Goal: Task Accomplishment & Management: Use online tool/utility

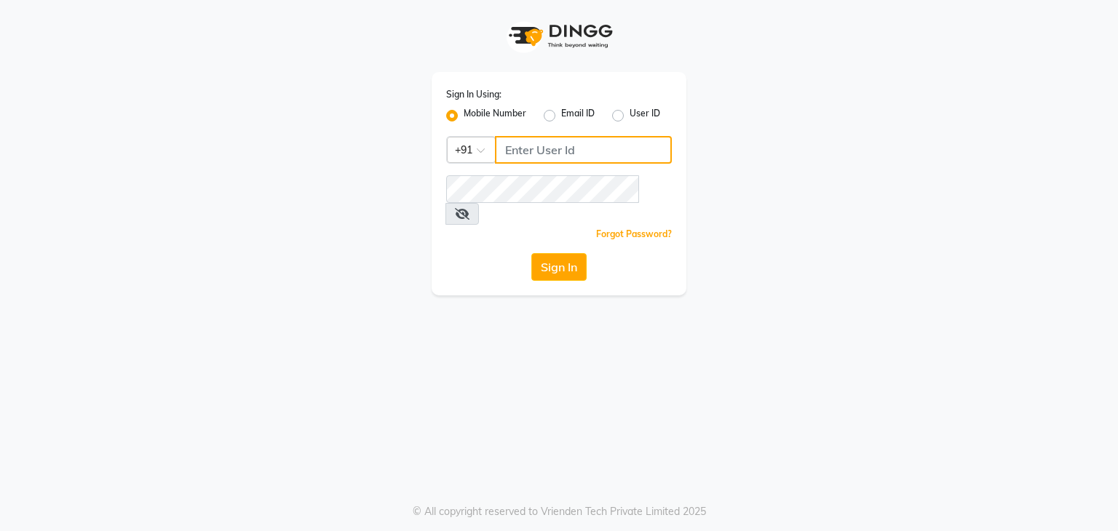
type input "8928563100"
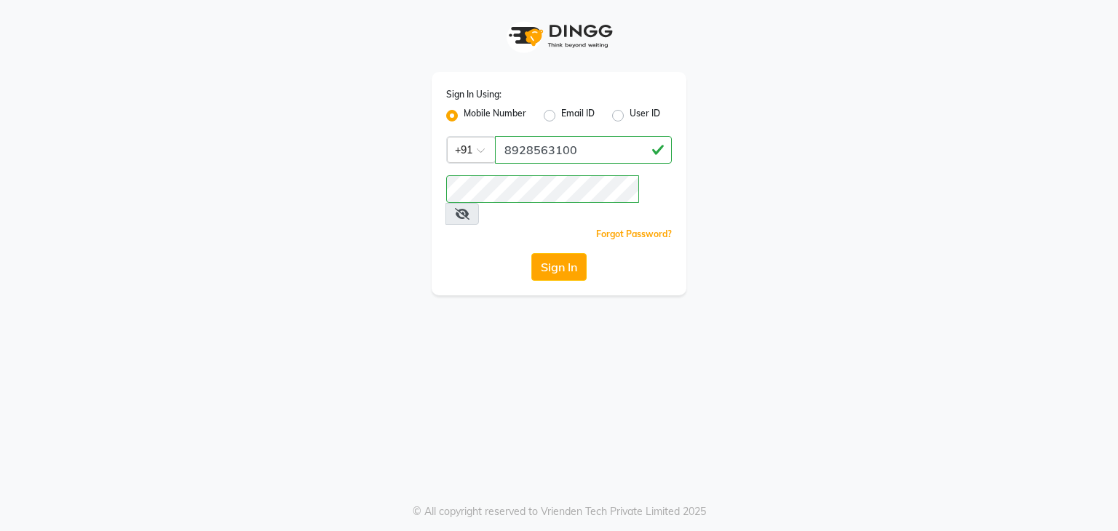
click at [556, 253] on button "Sign In" at bounding box center [558, 267] width 55 height 28
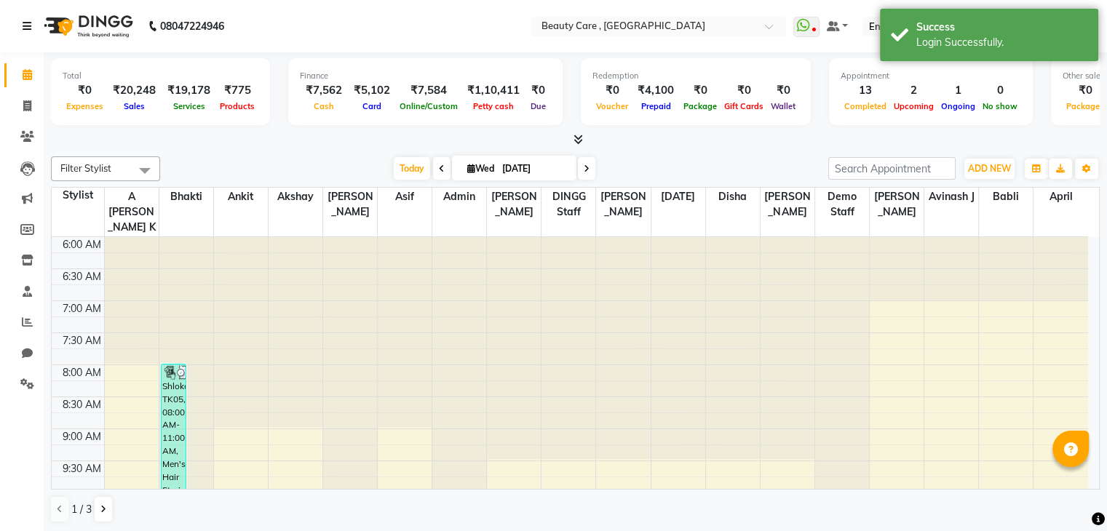
click at [31, 24] on icon at bounding box center [27, 26] width 9 height 10
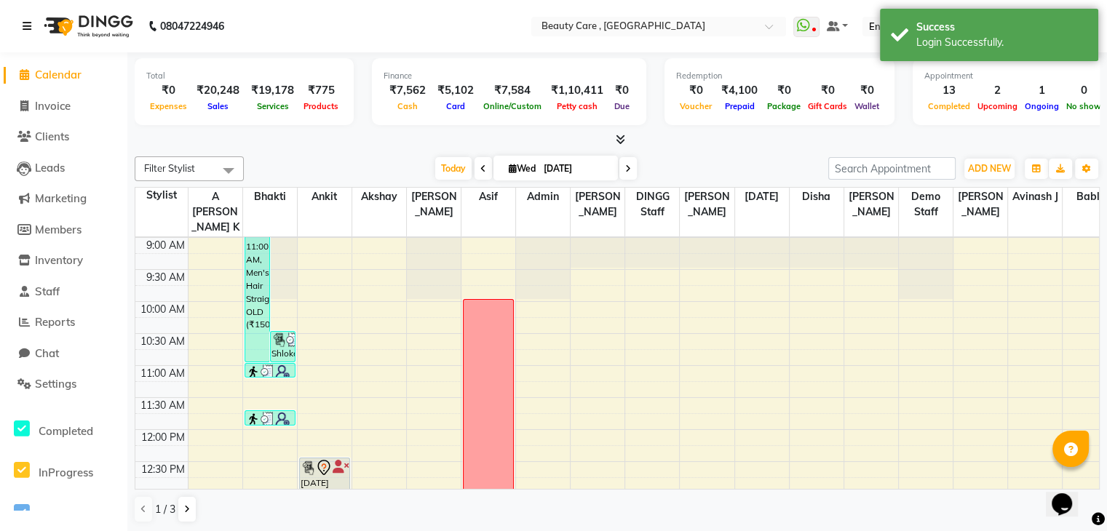
scroll to position [195, 0]
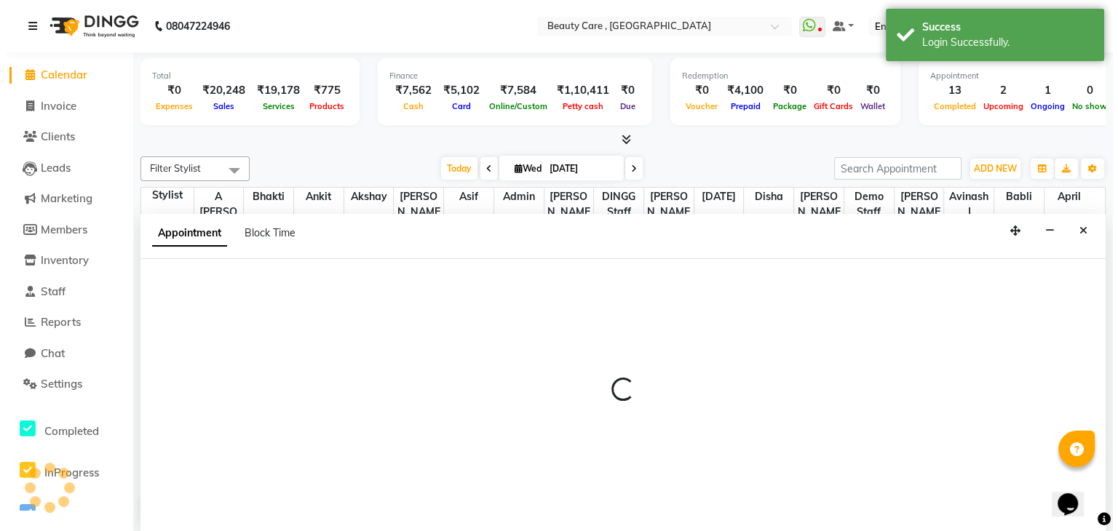
scroll to position [1, 0]
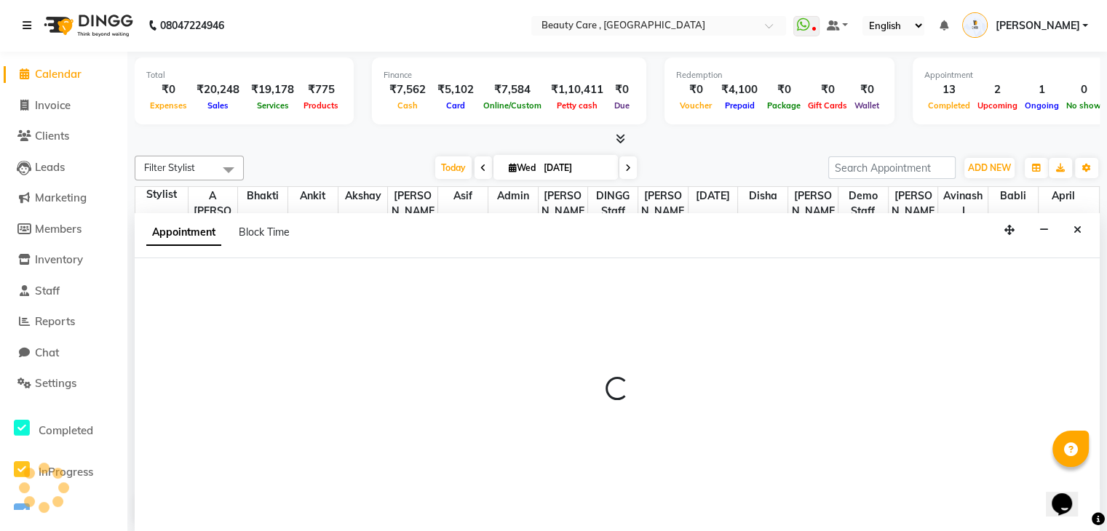
select select "60558"
select select "tentative"
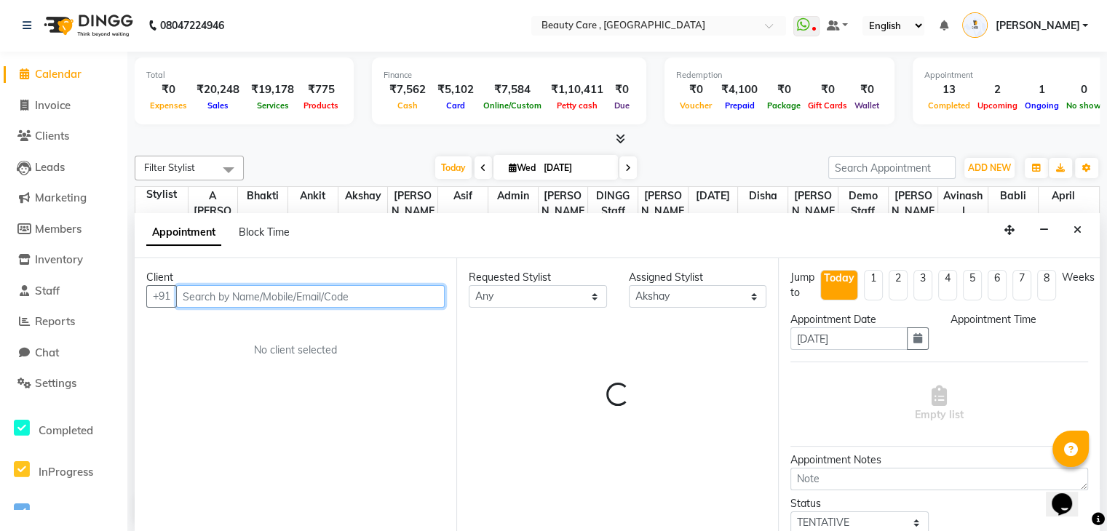
select select "660"
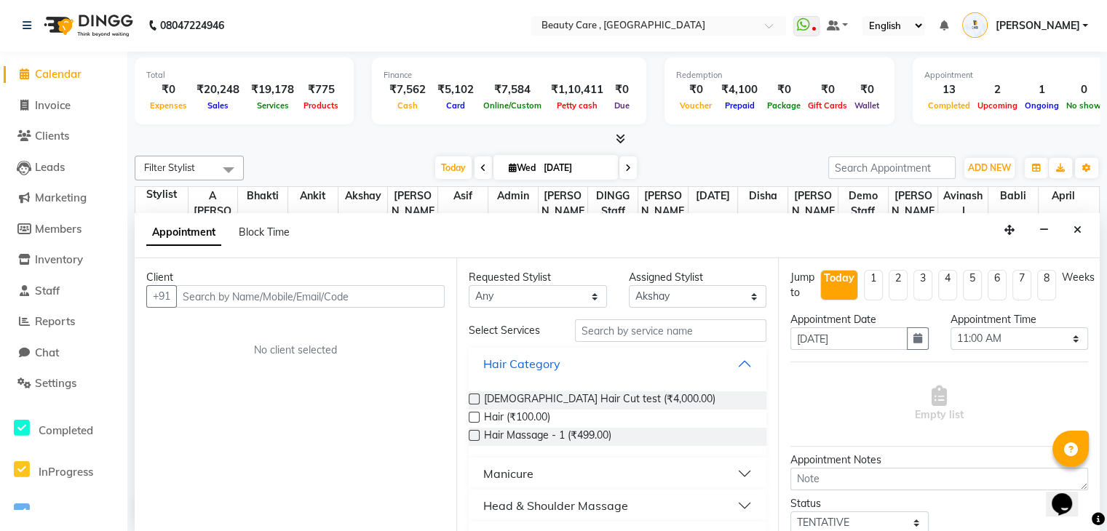
click at [553, 363] on div "Hair Category" at bounding box center [521, 363] width 77 height 17
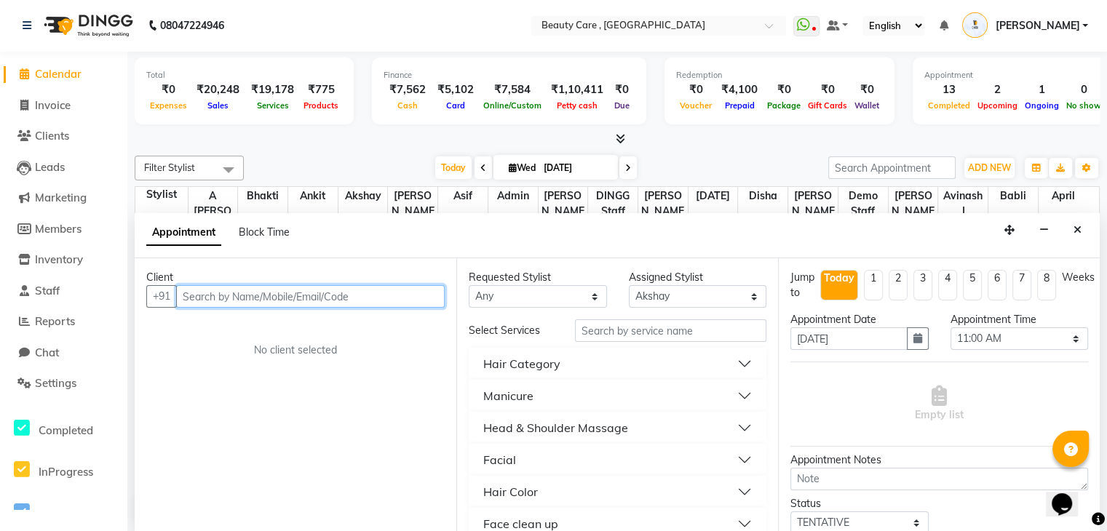
click at [357, 300] on input "text" at bounding box center [310, 296] width 268 height 23
type input "9634809155"
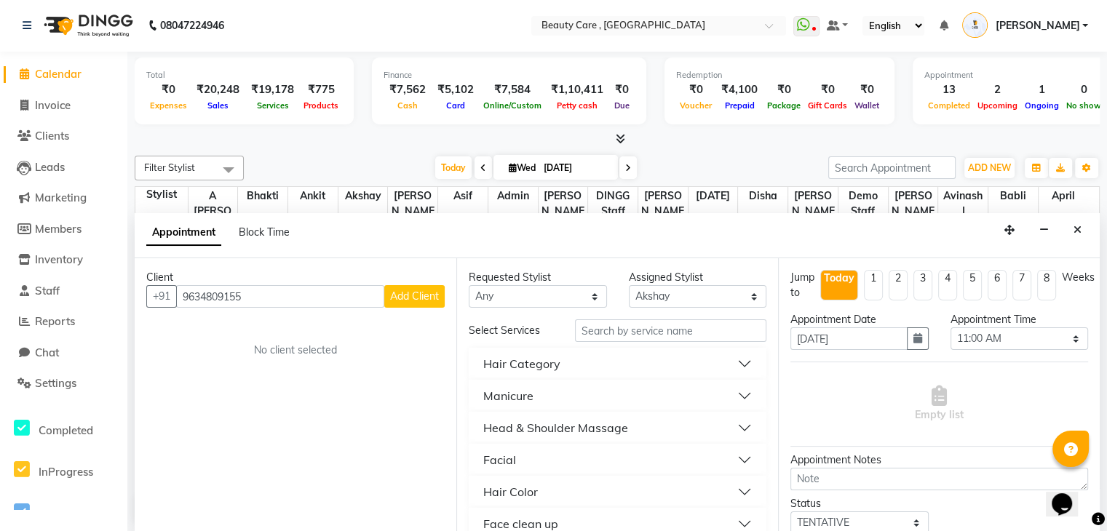
click at [434, 295] on span "Add Client" at bounding box center [414, 296] width 49 height 13
select select "22"
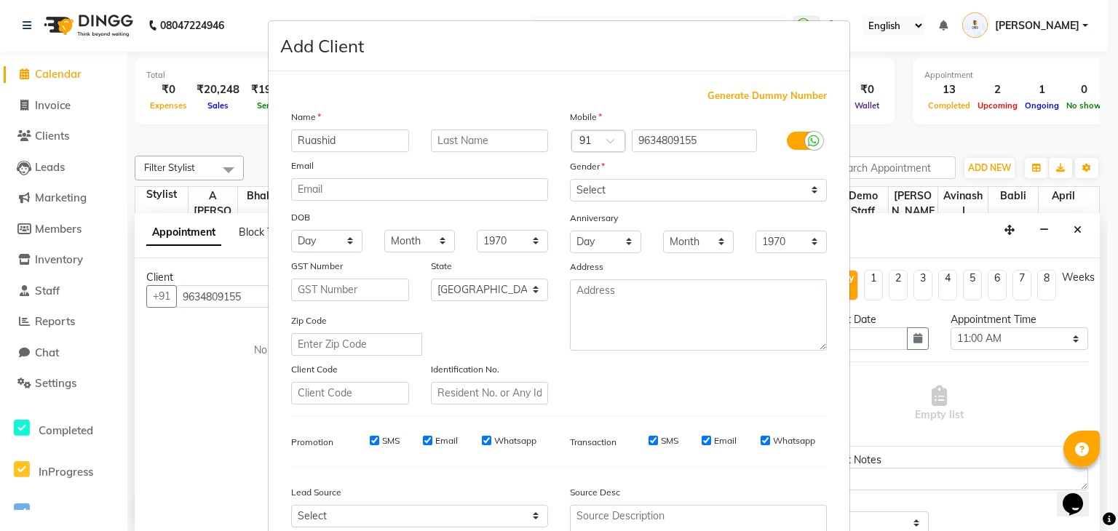
type input "Ruashid"
click at [630, 183] on select "Select [DEMOGRAPHIC_DATA] [DEMOGRAPHIC_DATA] Other Prefer Not To Say" at bounding box center [698, 190] width 257 height 23
select select "[DEMOGRAPHIC_DATA]"
click at [570, 180] on select "Select [DEMOGRAPHIC_DATA] [DEMOGRAPHIC_DATA] Other Prefer Not To Say" at bounding box center [698, 190] width 257 height 23
drag, startPoint x: 282, startPoint y: 214, endPoint x: 314, endPoint y: 216, distance: 32.1
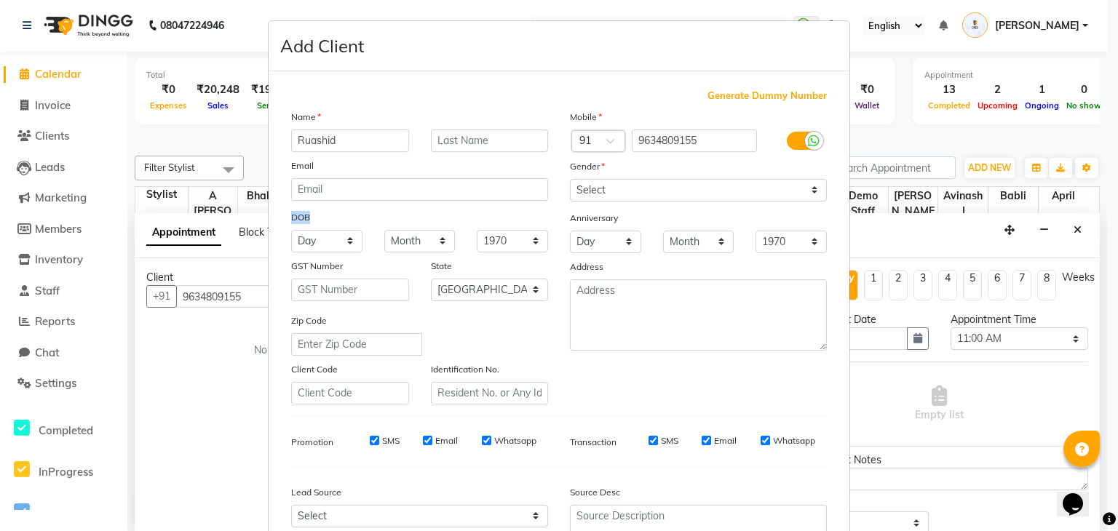
click at [314, 216] on div "DOB" at bounding box center [303, 220] width 47 height 20
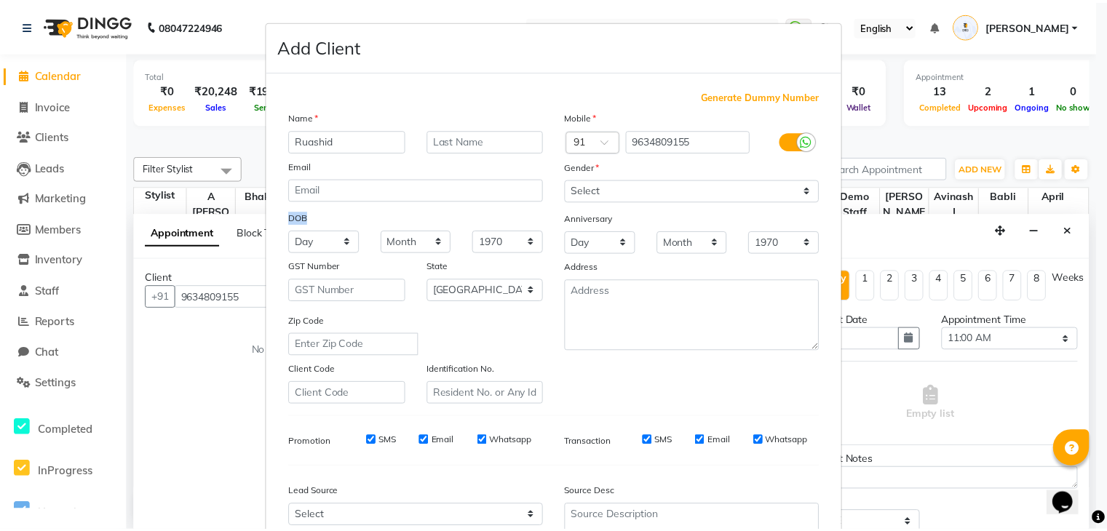
scroll to position [203, 0]
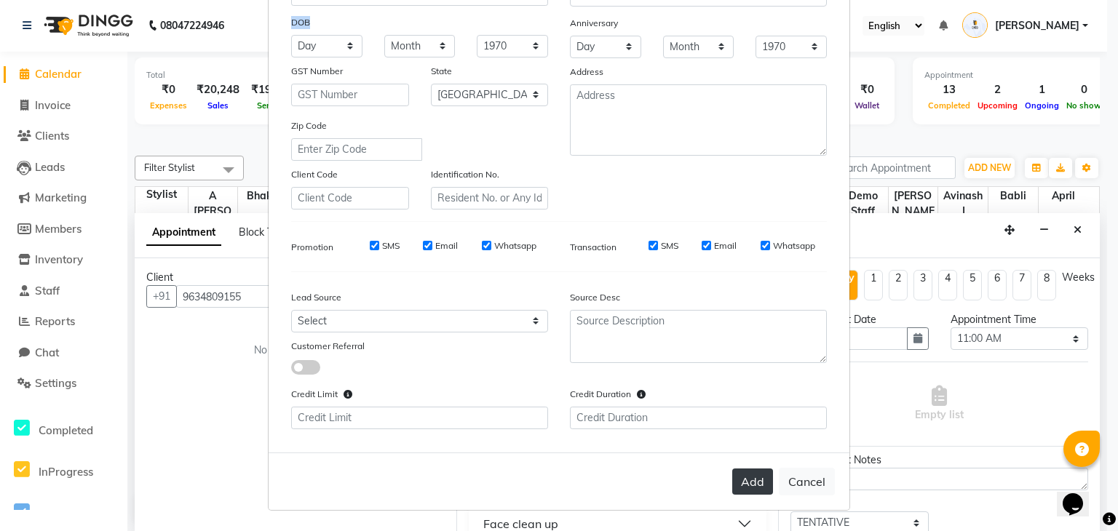
click at [744, 488] on button "Add" at bounding box center [752, 482] width 41 height 26
type input "96******55"
select select
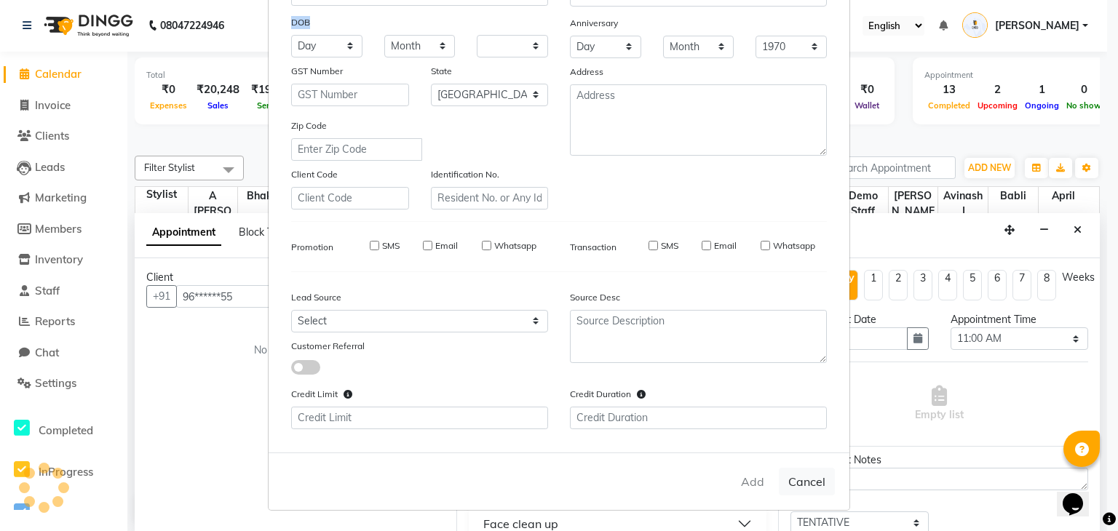
select select "null"
select select
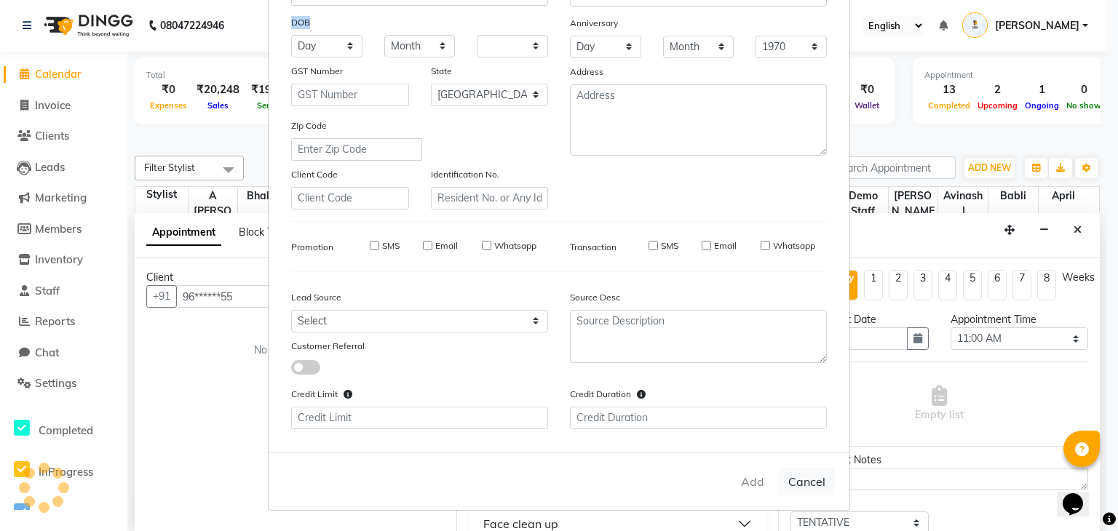
checkbox input "false"
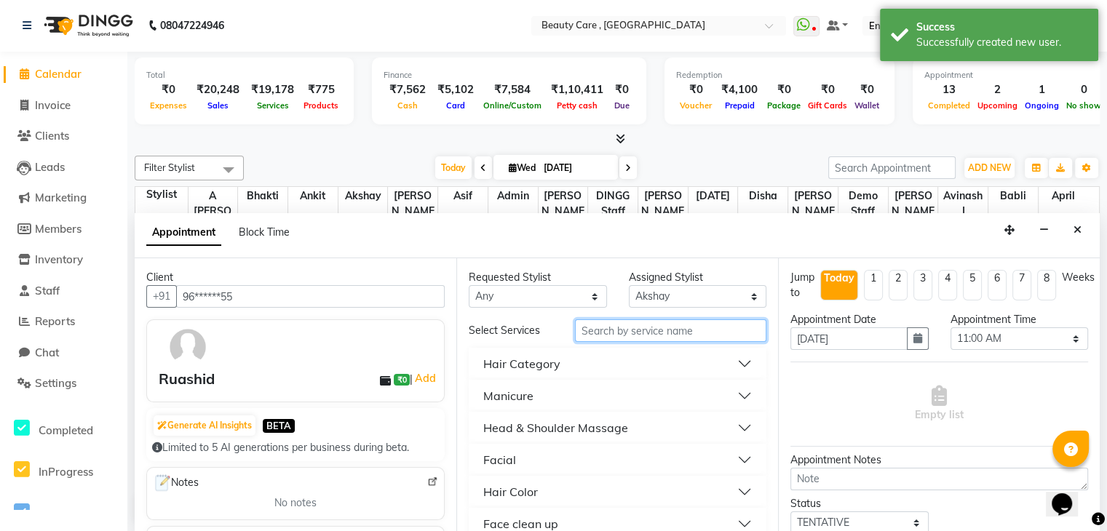
click at [633, 335] on input "text" at bounding box center [670, 330] width 191 height 23
type input "fa"
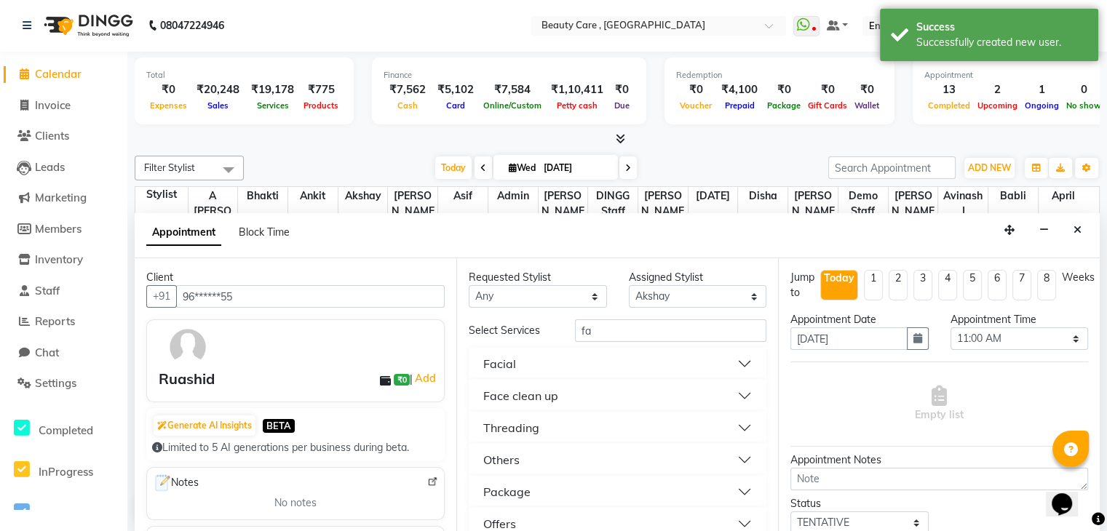
click at [594, 365] on button "Facial" at bounding box center [617, 364] width 286 height 26
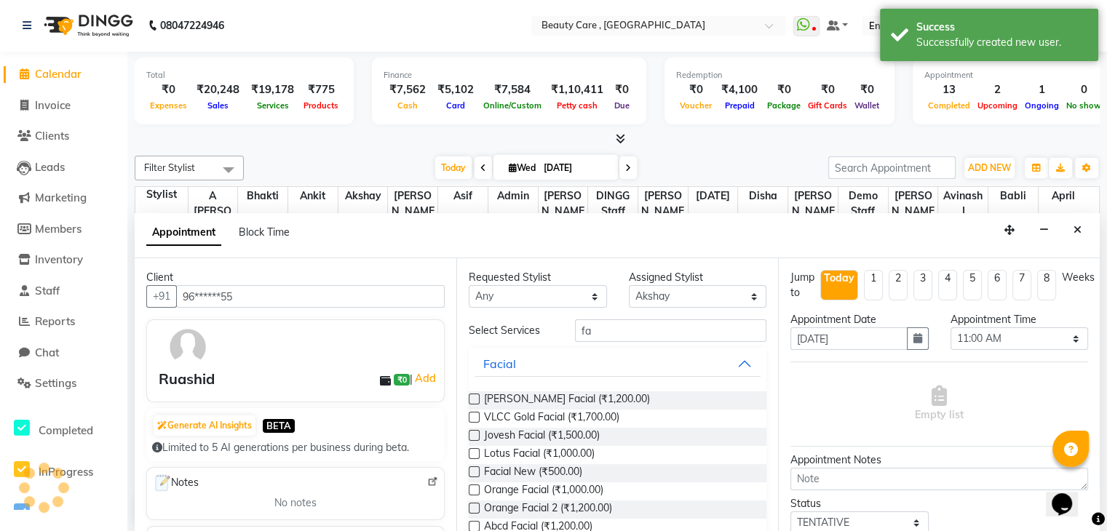
click at [471, 399] on label at bounding box center [474, 399] width 11 height 11
click at [471, 399] on input "checkbox" at bounding box center [473, 400] width 9 height 9
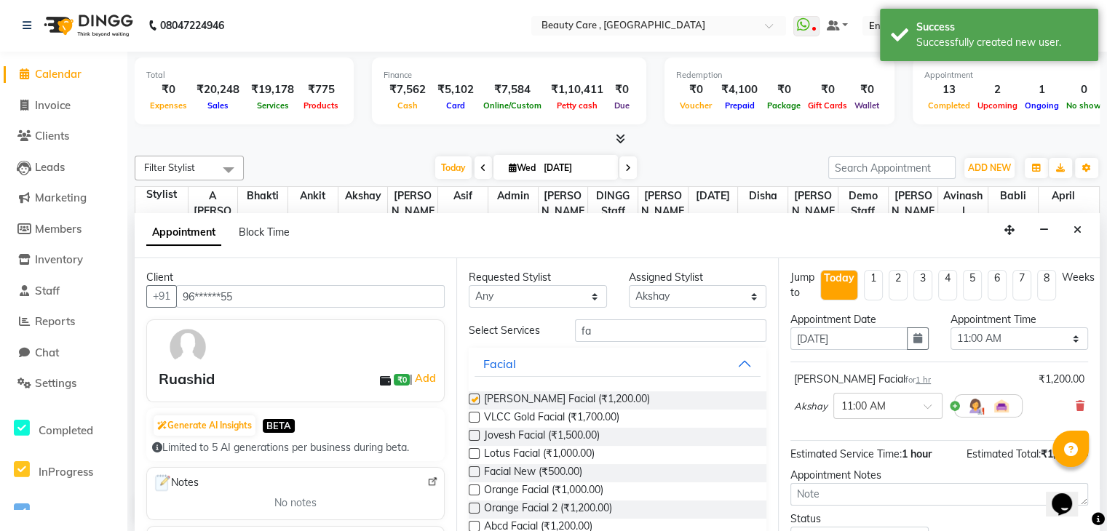
checkbox input "false"
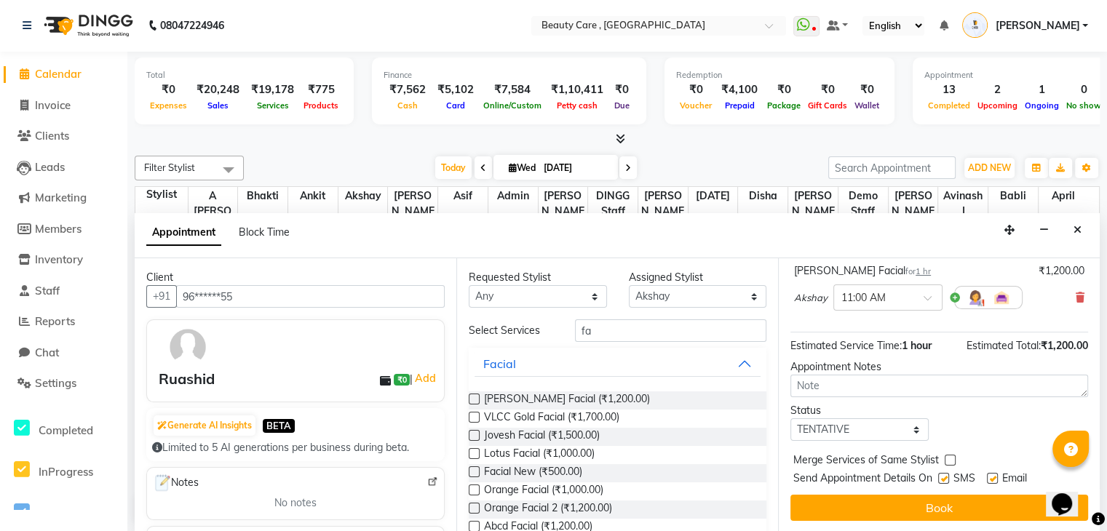
scroll to position [0, 0]
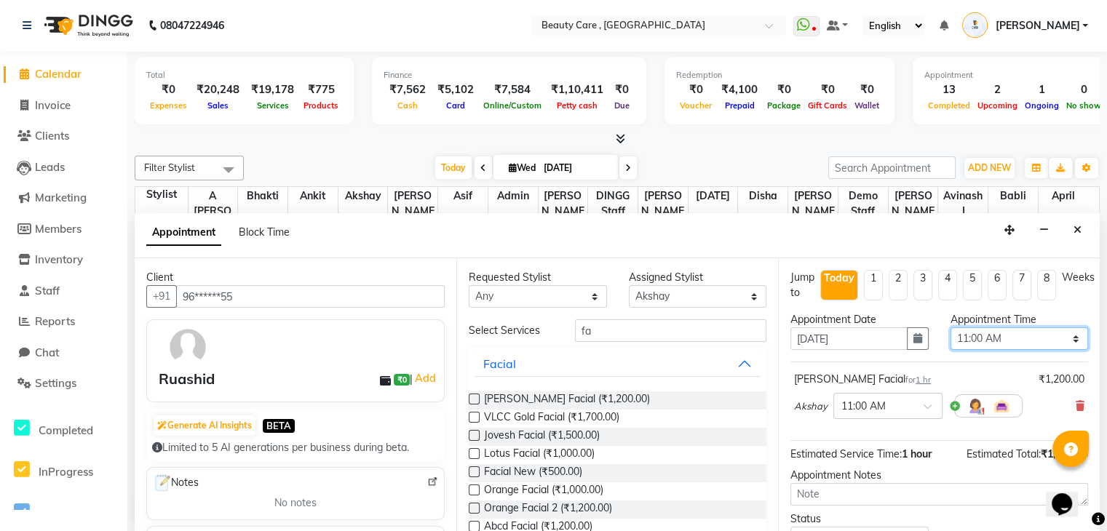
click at [974, 339] on select "Select 07:00 AM 07:05 AM 07:10 AM 07:15 AM 07:20 AM 07:25 AM 07:30 AM 07:35 AM …" at bounding box center [1019, 338] width 138 height 23
select select "1250"
click at [950, 327] on select "Select 07:00 AM 07:05 AM 07:10 AM 07:15 AM 07:20 AM 07:25 AM 07:30 AM 07:35 AM …" at bounding box center [1019, 338] width 138 height 23
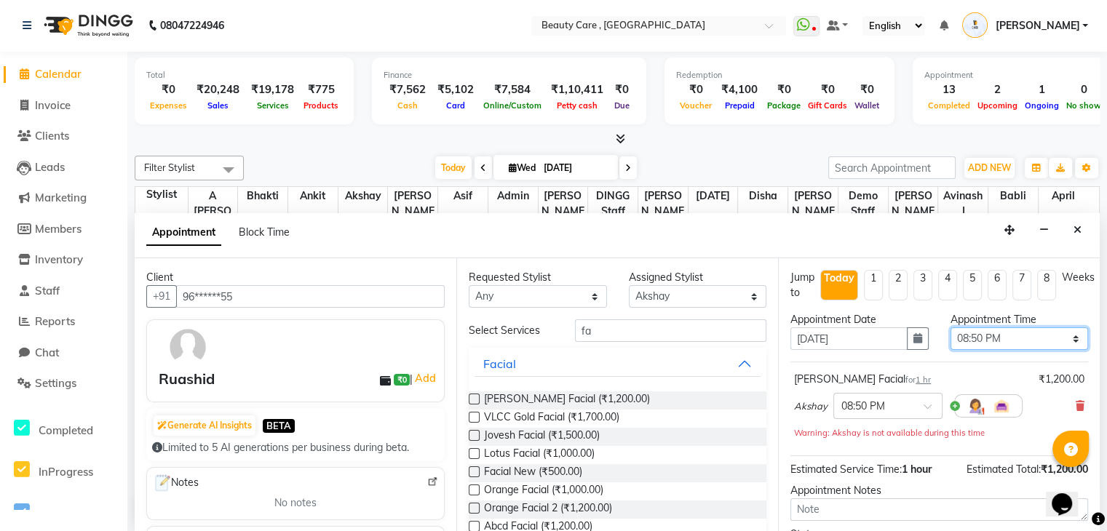
scroll to position [124, 0]
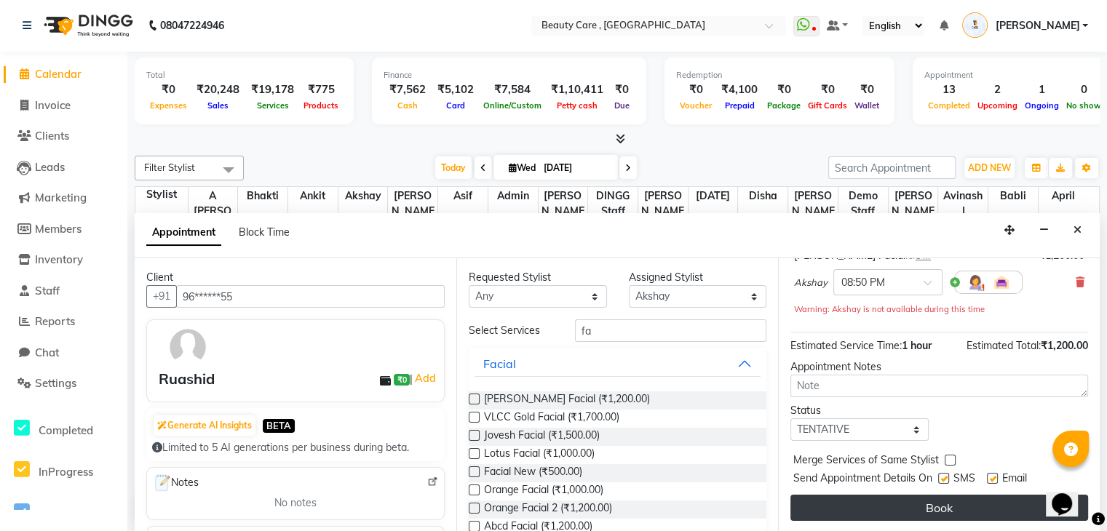
click at [950, 509] on button "Book" at bounding box center [939, 508] width 298 height 26
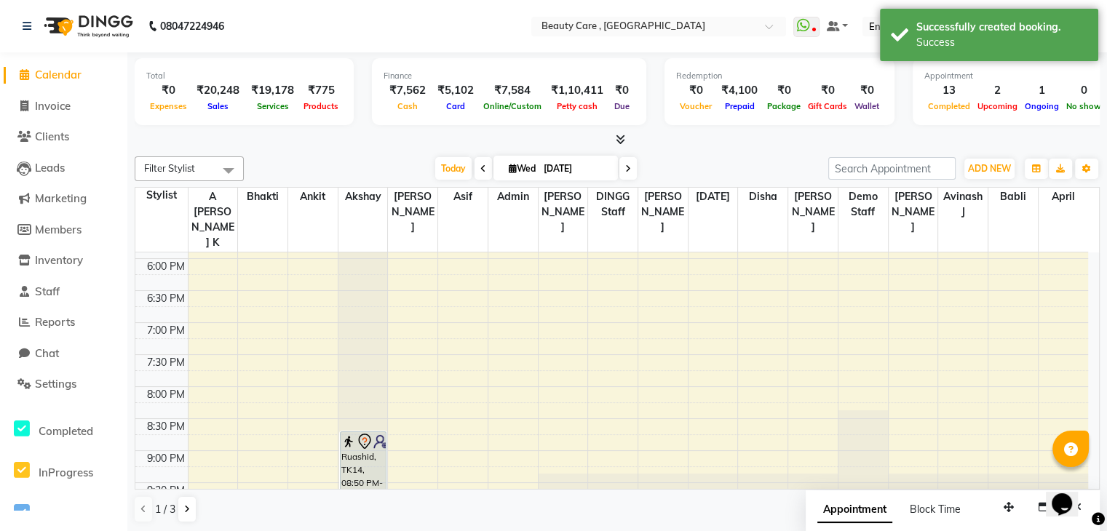
scroll to position [1, 0]
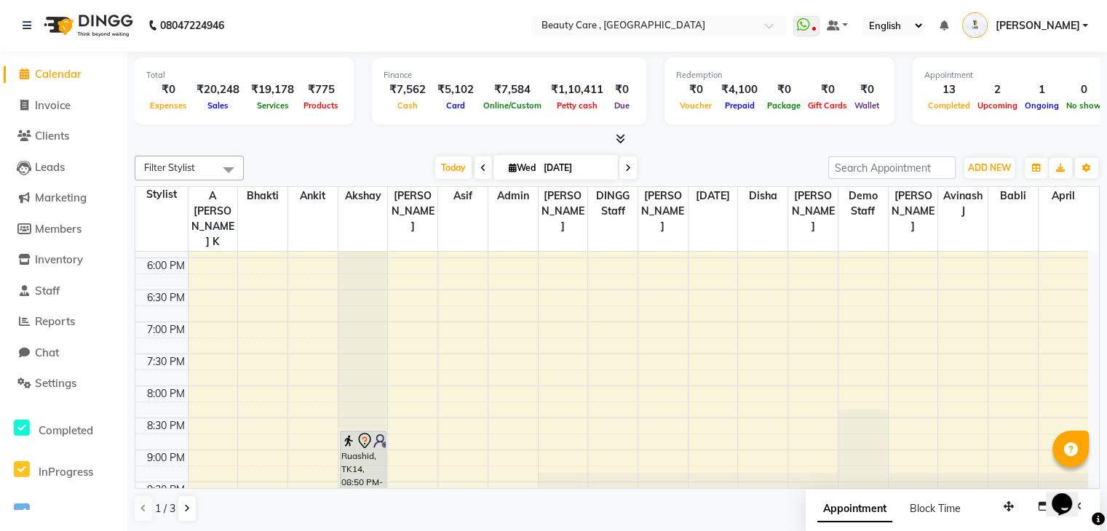
click at [52, 113] on li "Invoice" at bounding box center [63, 105] width 127 height 31
click at [63, 109] on span "Invoice" at bounding box center [53, 105] width 36 height 14
select select "service"
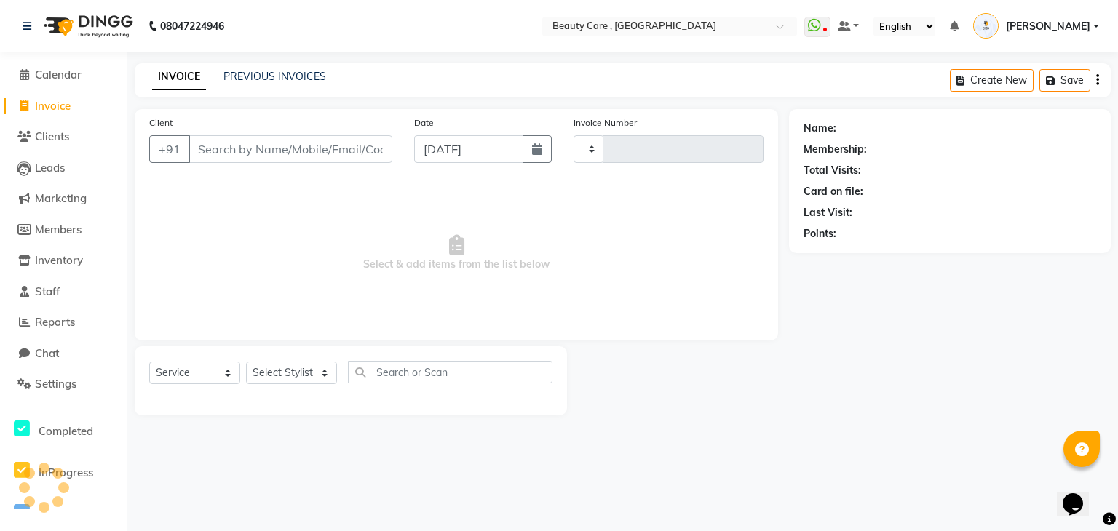
type input "2765"
select select "5646"
click at [212, 374] on select "Select Service Product Membership Package Voucher Prepaid Gift Card" at bounding box center [194, 373] width 91 height 23
click at [48, 166] on span "Leads" at bounding box center [50, 168] width 30 height 14
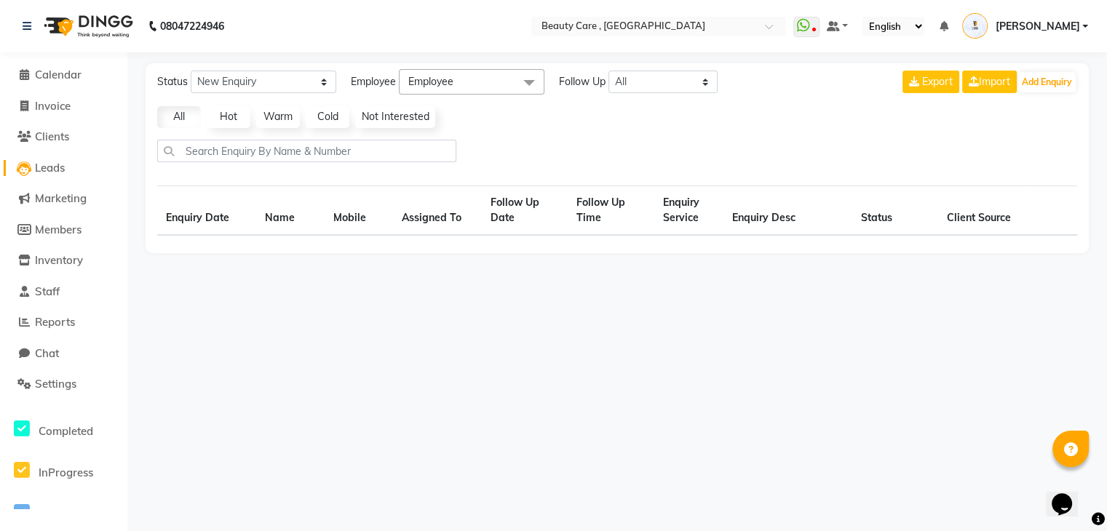
select select "10"
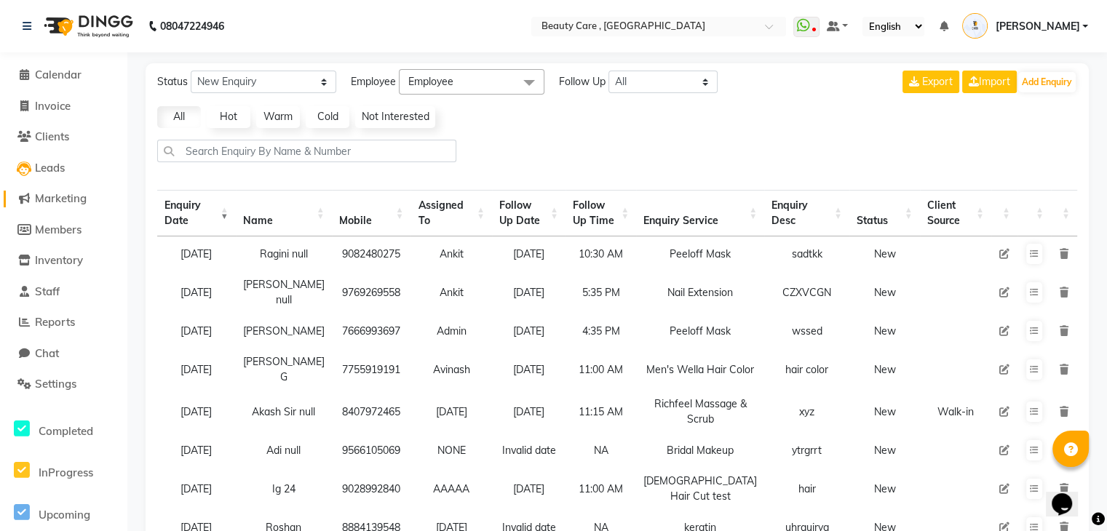
click at [49, 205] on span "Marketing" at bounding box center [61, 198] width 52 height 14
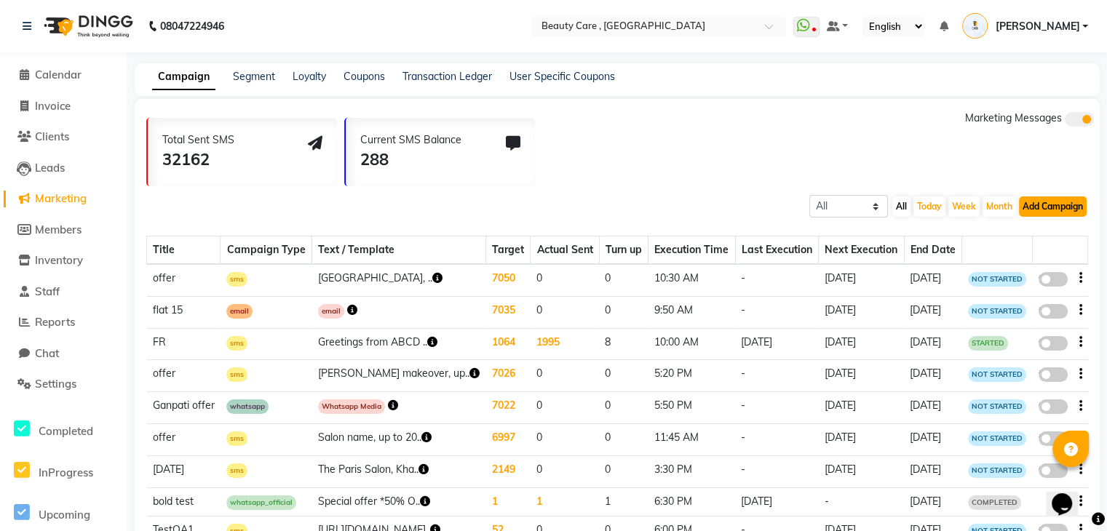
click at [1059, 211] on button "Add Campaign" at bounding box center [1053, 206] width 68 height 20
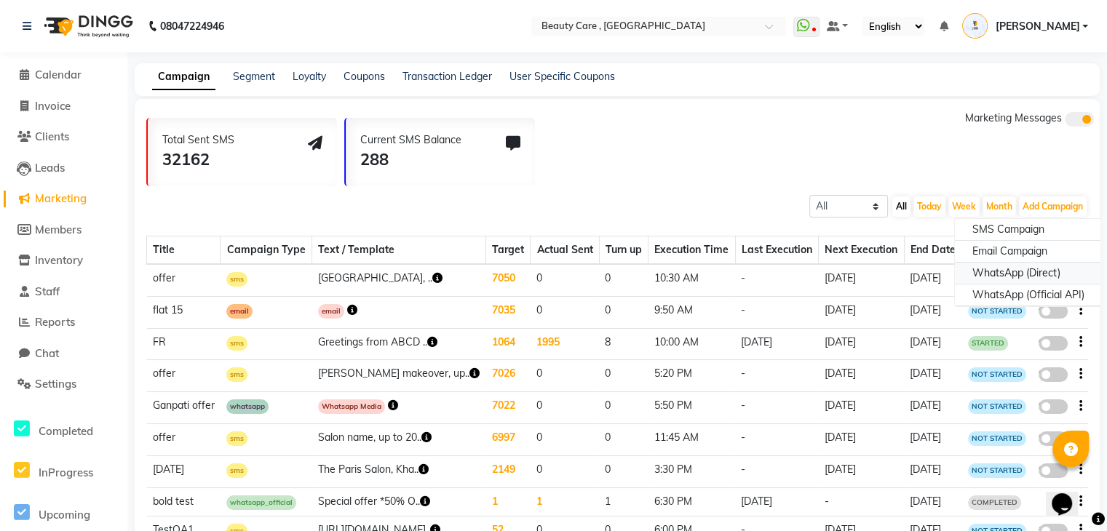
click at [1029, 266] on div "WhatsApp (Direct)" at bounding box center [1028, 274] width 147 height 22
select select "2"
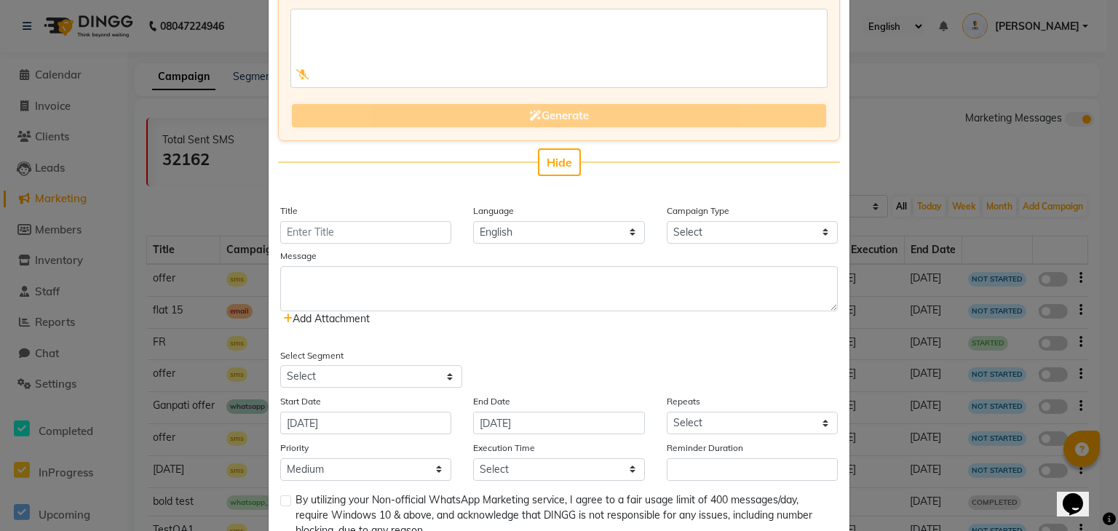
scroll to position [242, 0]
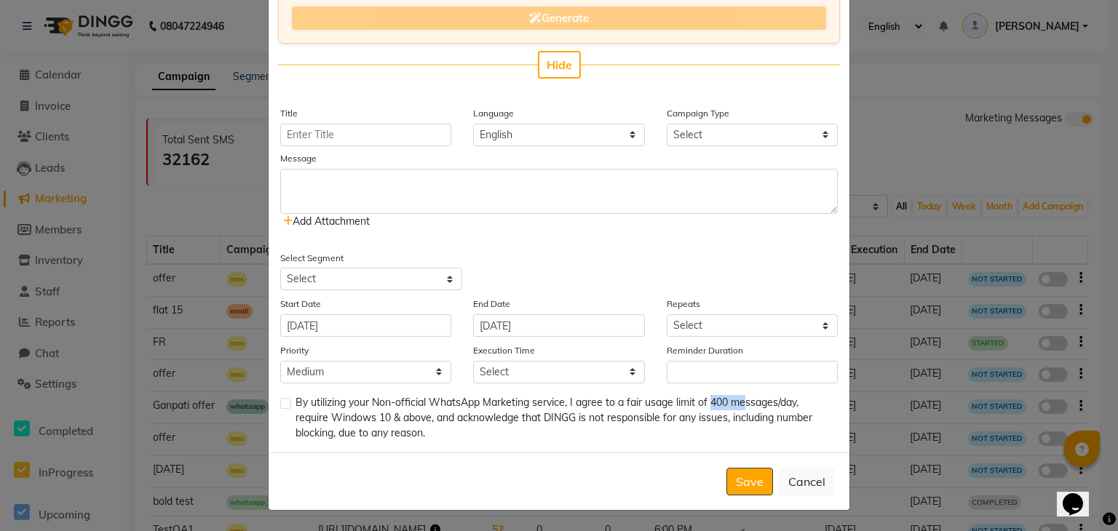
drag, startPoint x: 705, startPoint y: 405, endPoint x: 738, endPoint y: 405, distance: 33.5
click at [738, 405] on span "By utilizing your Non-official WhatsApp Marketing service, I agree to a fair us…" at bounding box center [560, 418] width 530 height 46
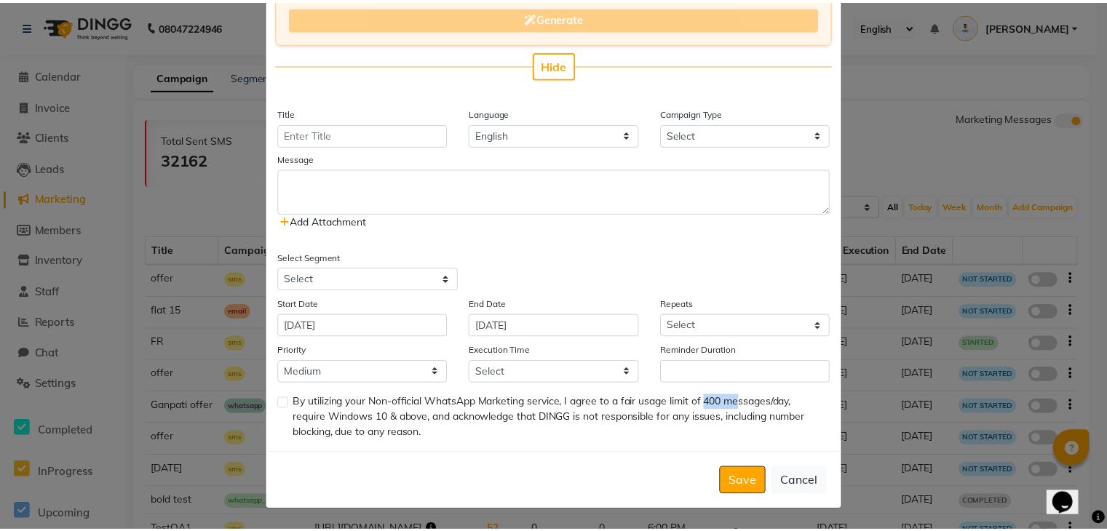
scroll to position [0, 0]
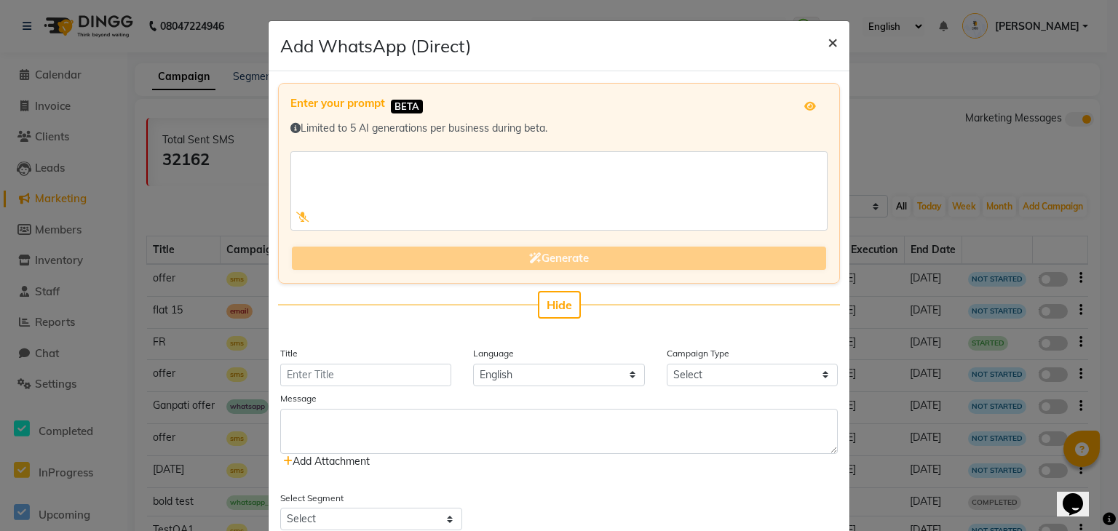
click at [827, 43] on span "×" at bounding box center [832, 42] width 10 height 22
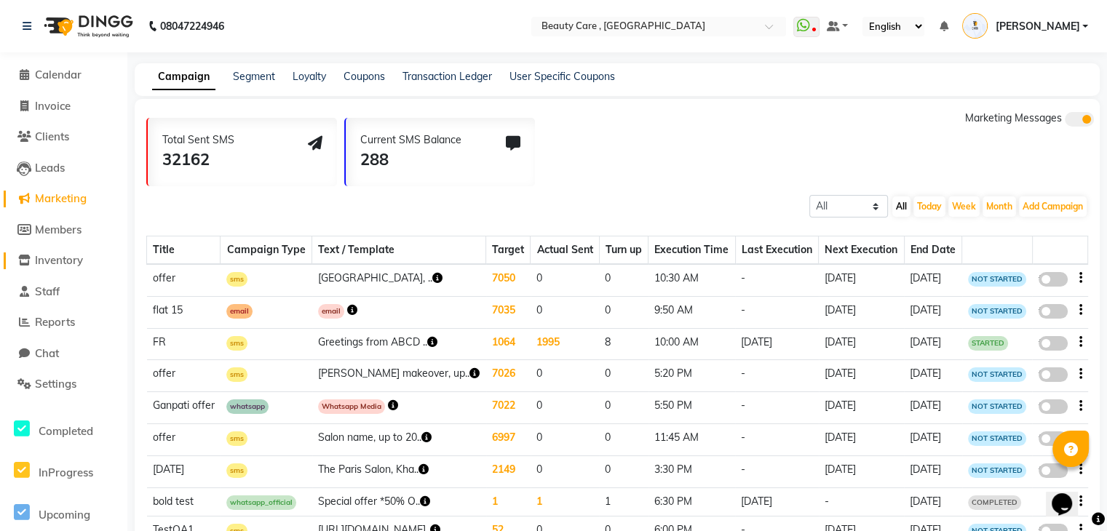
click at [55, 264] on span "Inventory" at bounding box center [59, 260] width 48 height 14
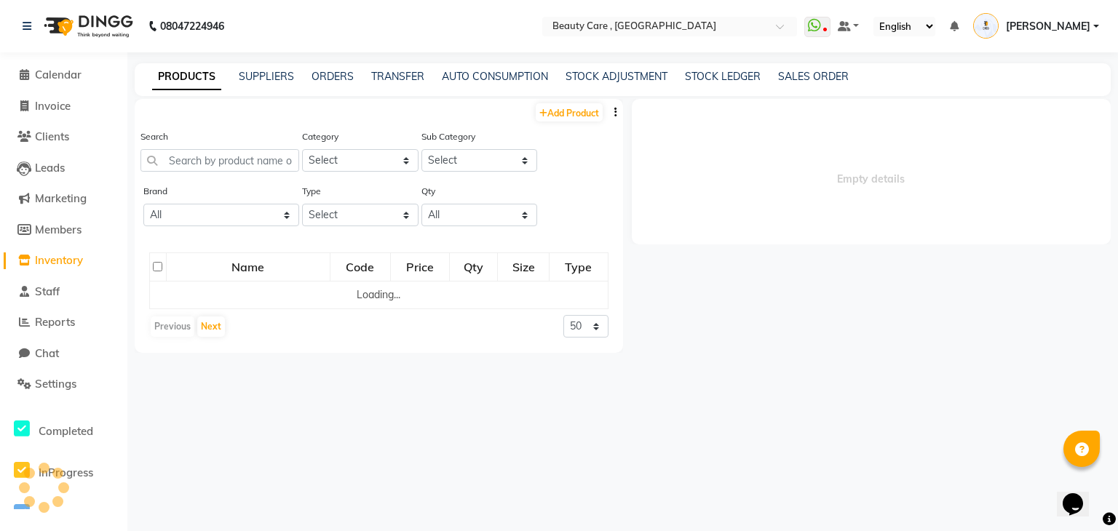
select select
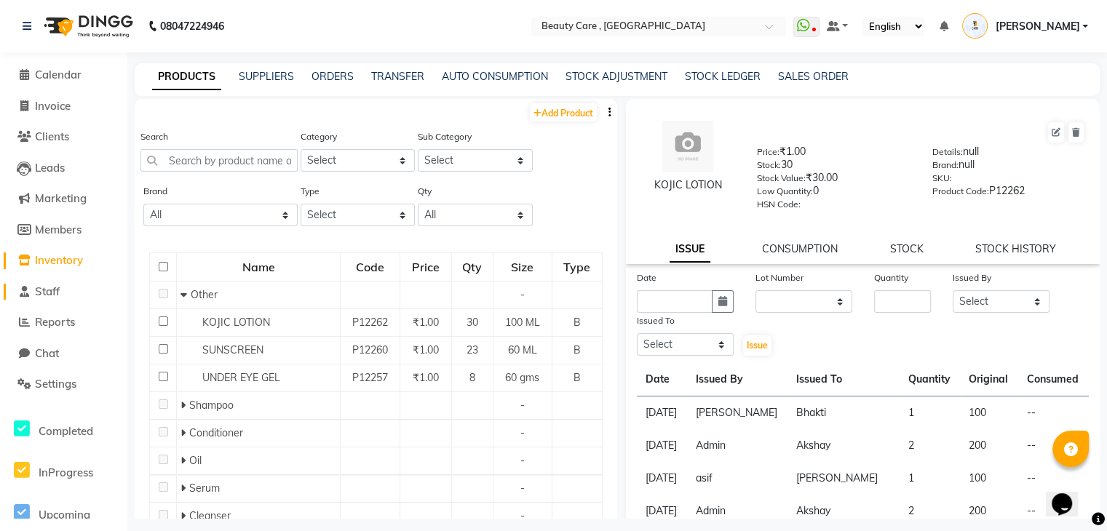
click at [41, 288] on span "Staff" at bounding box center [47, 291] width 25 height 14
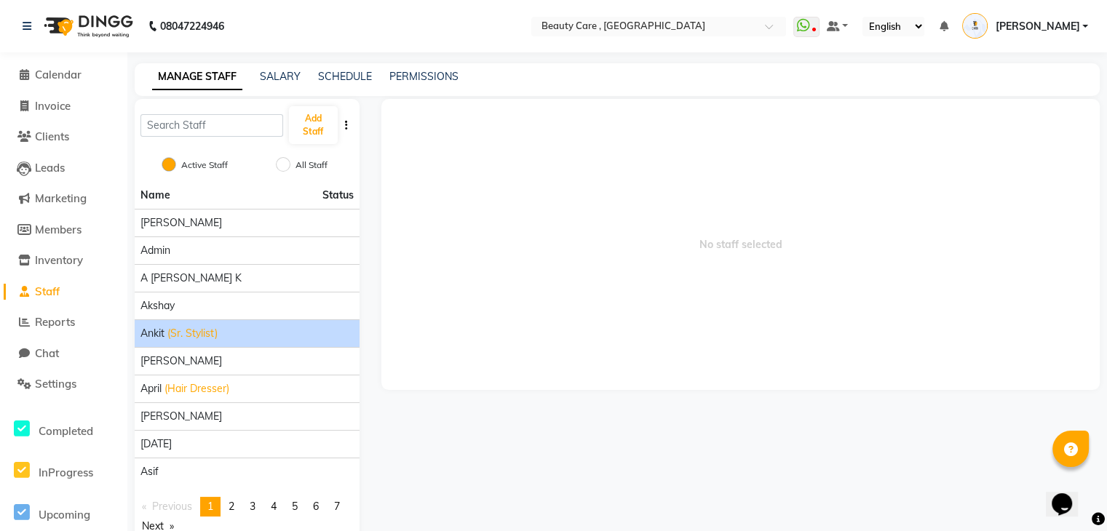
click at [250, 326] on div "Ankit (Sr. Stylist)" at bounding box center [246, 333] width 213 height 15
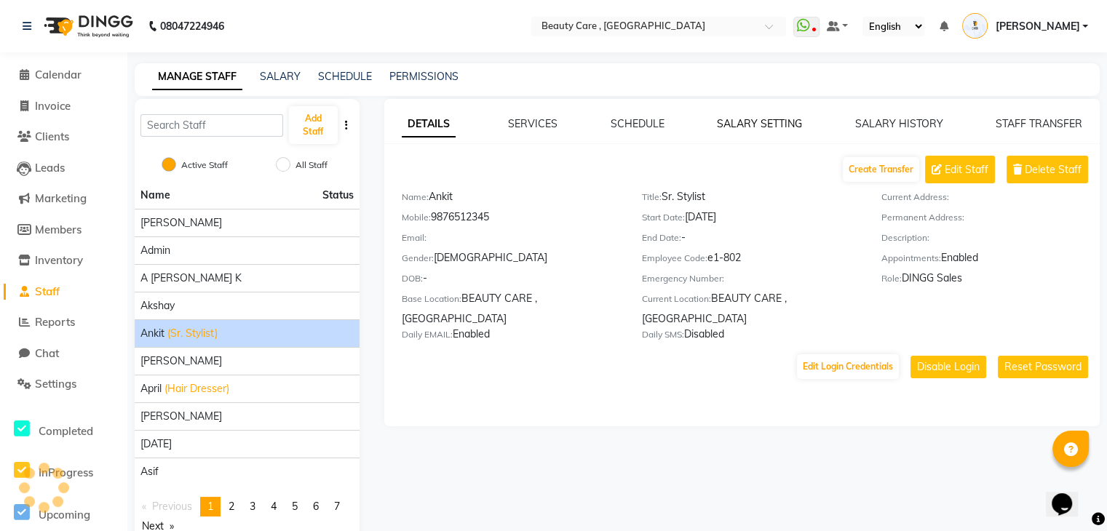
click at [750, 122] on link "SALARY SETTING" at bounding box center [759, 123] width 85 height 13
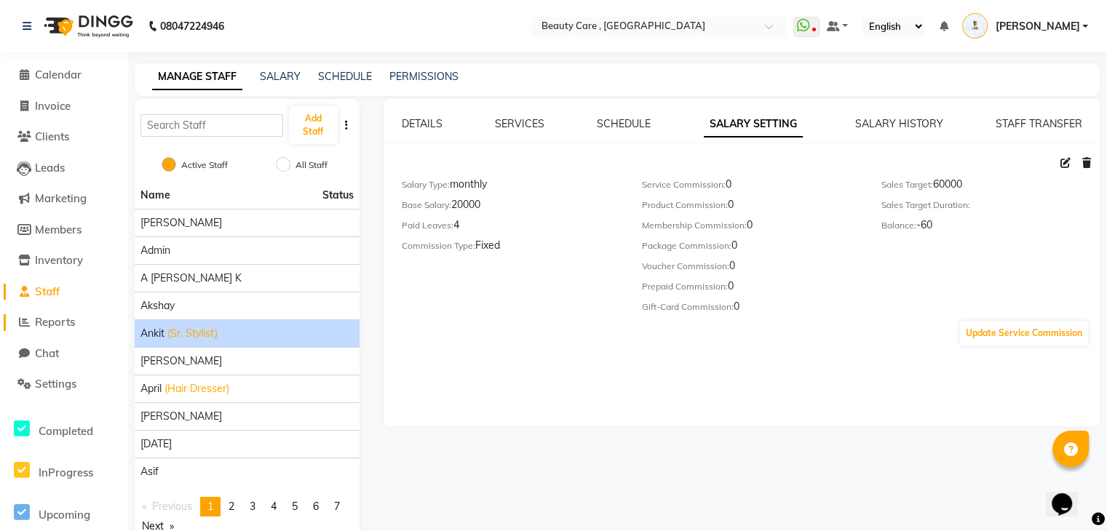
click at [61, 327] on span "Reports" at bounding box center [55, 322] width 40 height 14
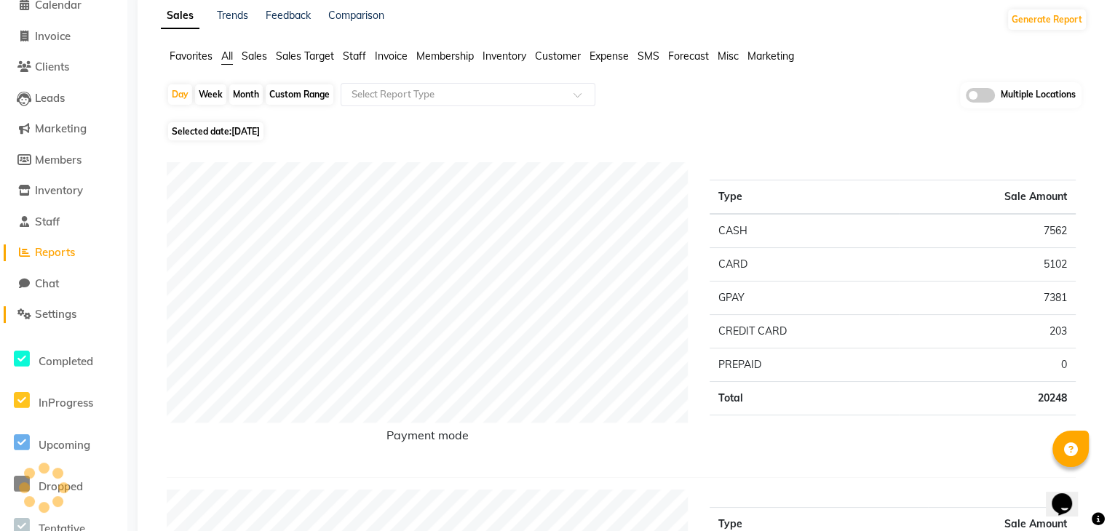
scroll to position [23, 0]
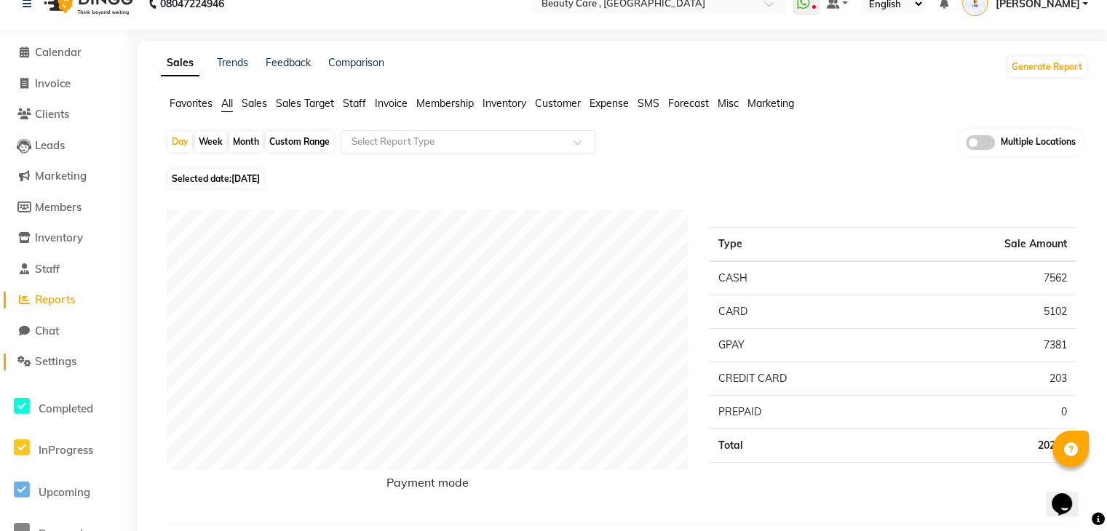
click at [49, 356] on span "Settings" at bounding box center [55, 361] width 41 height 14
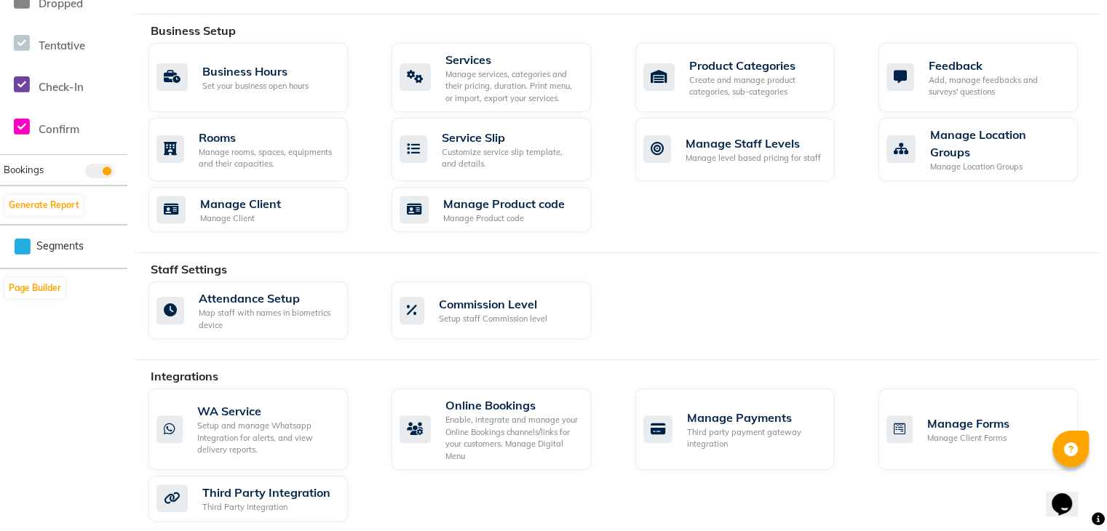
scroll to position [754, 0]
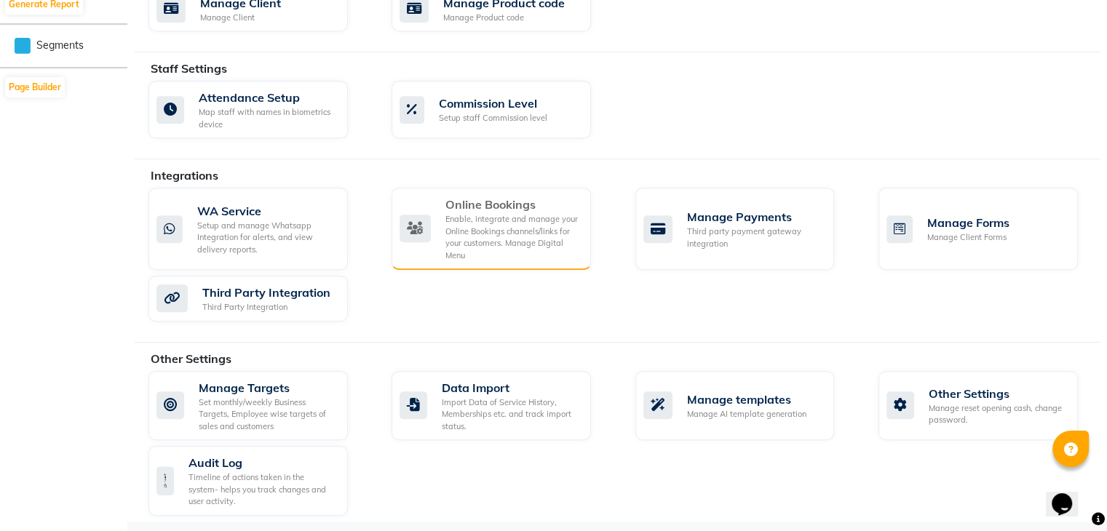
click at [496, 222] on div "Enable, integrate and manage your Online Bookings channels/links for your custo…" at bounding box center [512, 237] width 134 height 48
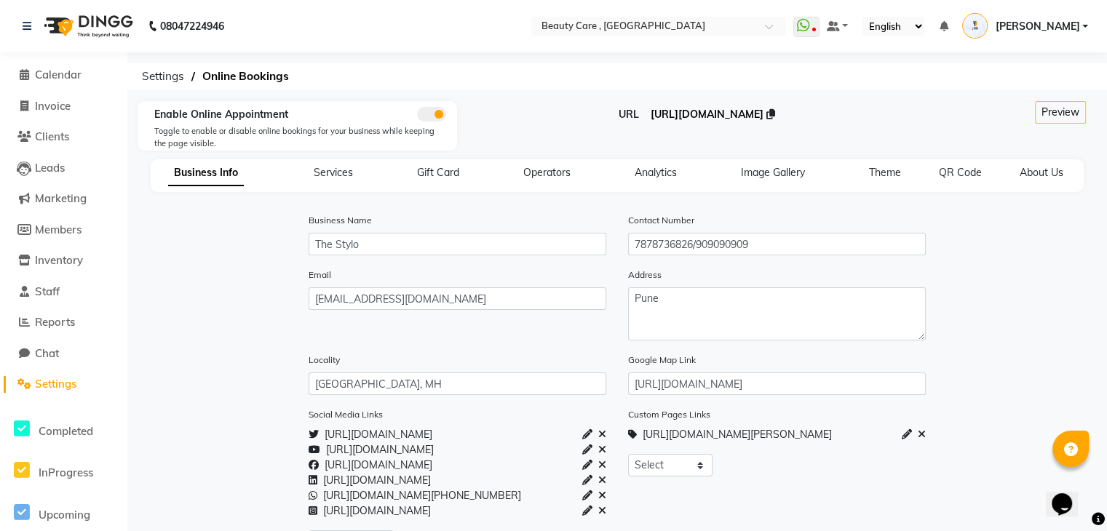
click at [663, 114] on span "[URL][DOMAIN_NAME]" at bounding box center [706, 114] width 113 height 13
